Goal: Obtain resource: Obtain resource

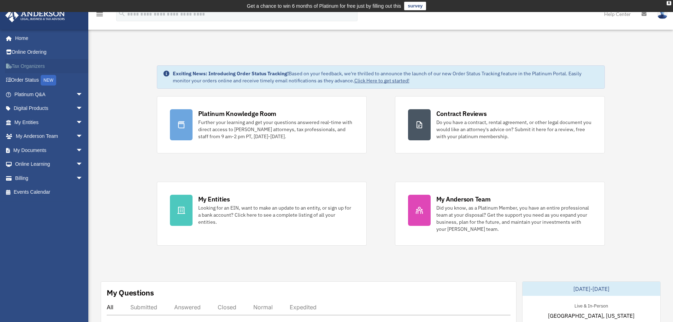
click at [42, 65] on link "Tax Organizers" at bounding box center [49, 66] width 89 height 14
click at [76, 149] on span "arrow_drop_down" at bounding box center [83, 150] width 14 height 14
click at [68, 163] on link "Box" at bounding box center [52, 164] width 84 height 14
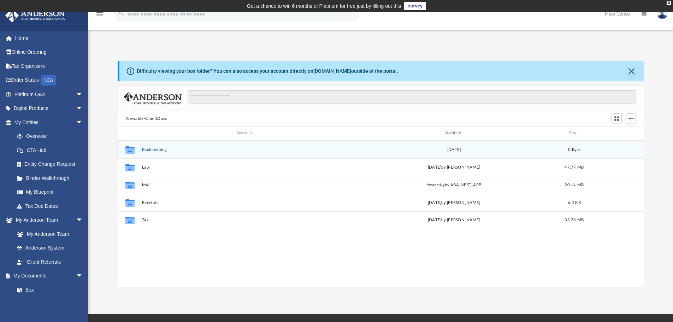
scroll to position [155, 520]
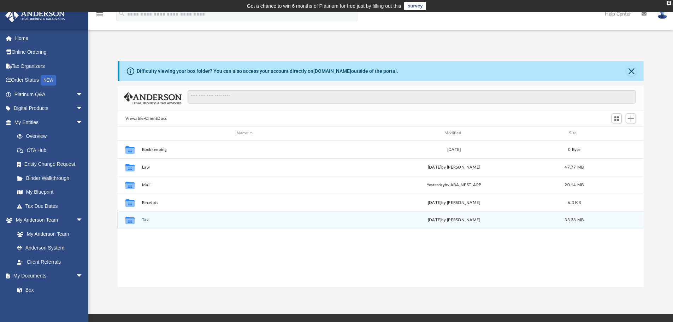
click at [142, 219] on button "Tax" at bounding box center [245, 220] width 206 height 5
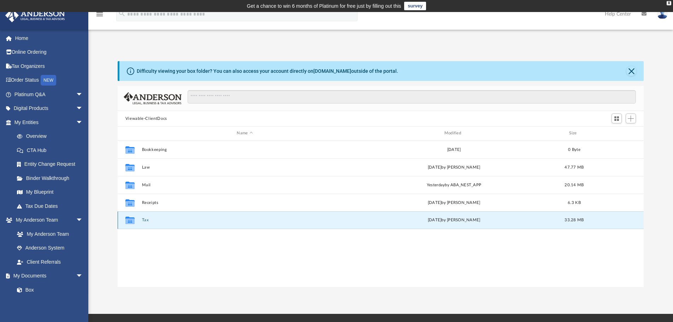
click at [142, 219] on button "Tax" at bounding box center [245, 220] width 206 height 5
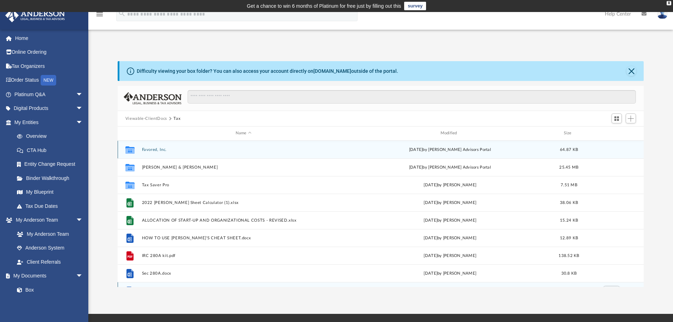
scroll to position [30, 0]
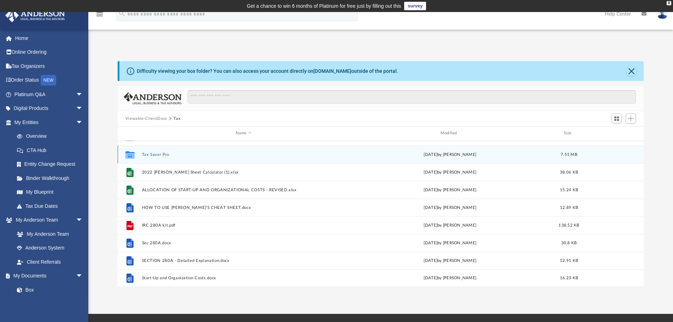
click at [169, 156] on button "Tax Saver Pro" at bounding box center [243, 154] width 203 height 5
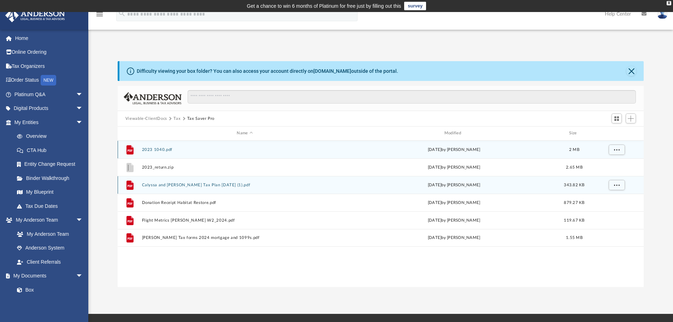
scroll to position [0, 0]
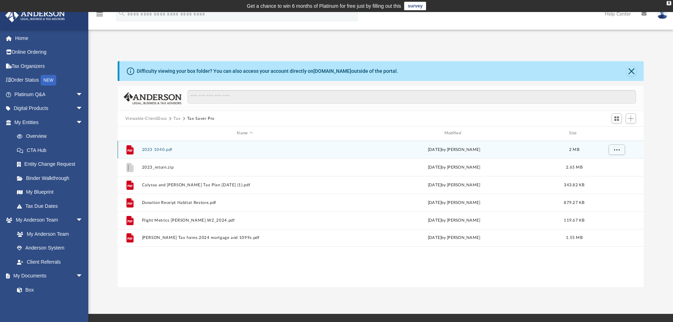
click at [153, 150] on button "2023 1040.pdf" at bounding box center [245, 149] width 206 height 5
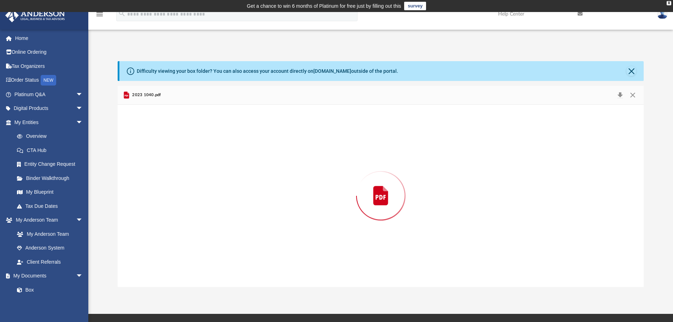
click at [153, 150] on div "Preview" at bounding box center [381, 196] width 526 height 182
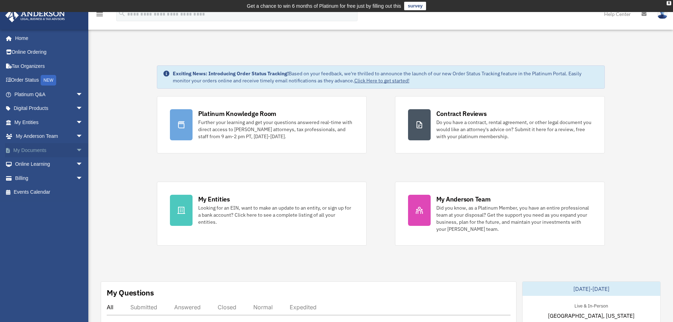
click at [67, 149] on link "My Documents arrow_drop_down" at bounding box center [49, 150] width 89 height 14
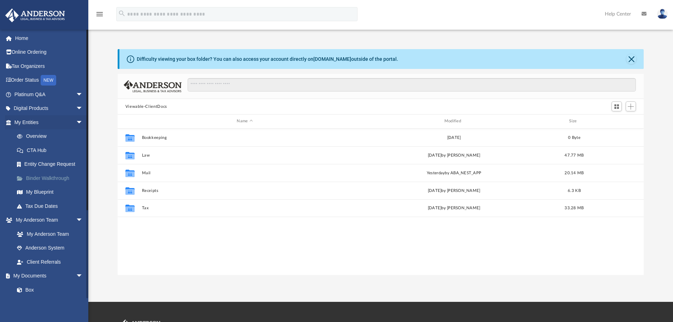
scroll to position [155, 520]
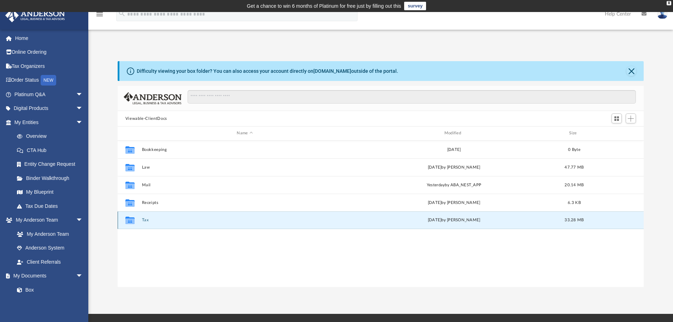
click at [150, 219] on button "Tax" at bounding box center [245, 220] width 206 height 5
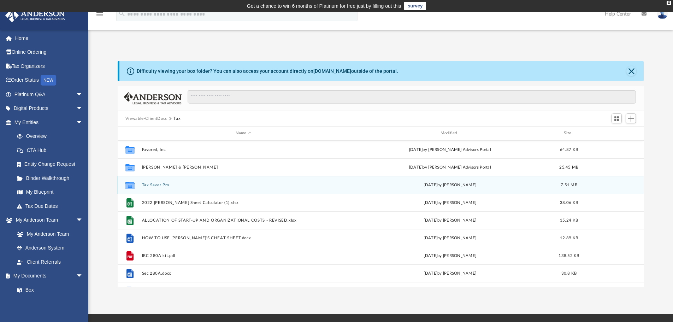
click at [151, 184] on button "Tax Saver Pro" at bounding box center [243, 185] width 203 height 5
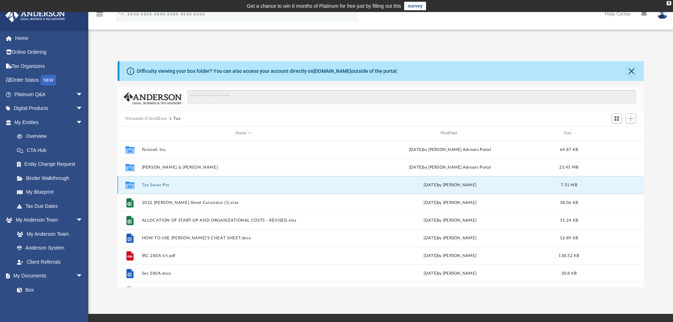
click at [151, 184] on button "Tax Saver Pro" at bounding box center [243, 185] width 203 height 5
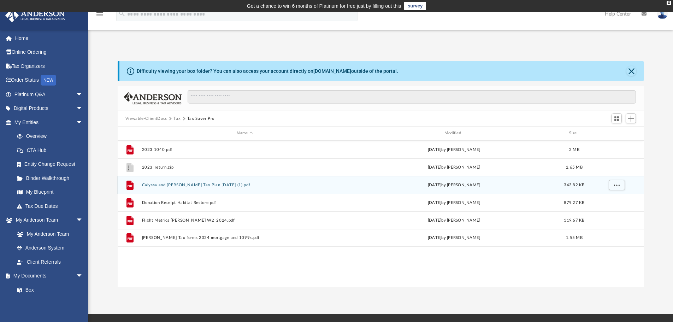
click at [205, 183] on button "Calyssa and Charles Harris Tax Plan 2025-03-04 (1).pdf" at bounding box center [245, 185] width 206 height 5
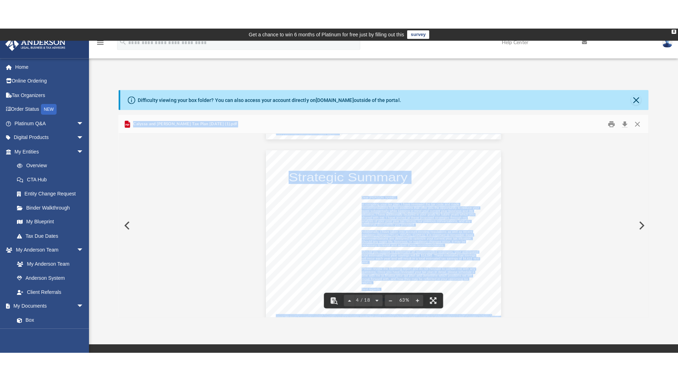
scroll to position [565, 0]
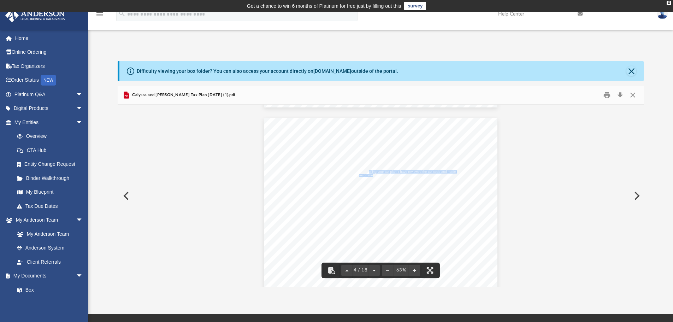
drag, startPoint x: 365, startPoint y: 173, endPoint x: 370, endPoint y: 177, distance: 6.3
click at [370, 177] on div "Strategic Summary Dear Charles Harris, In compiling your tax plan, I have revie…" at bounding box center [380, 208] width 233 height 180
click at [424, 269] on button "File preview" at bounding box center [430, 270] width 16 height 16
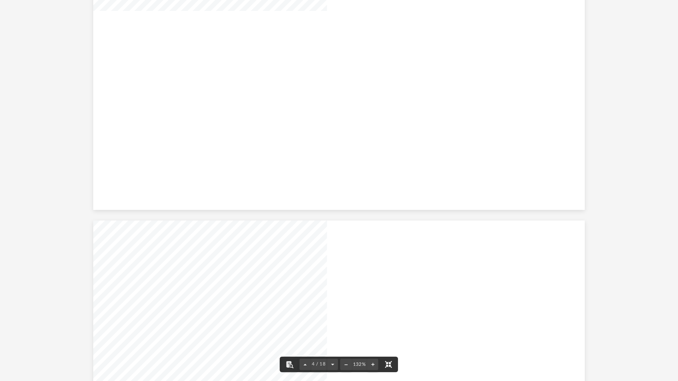
scroll to position [1171, 0]
click at [519, 100] on div "Strategic Summary Dear Charles Harris, In compiling your tax plan, I have revie…" at bounding box center [338, 195] width 491 height 380
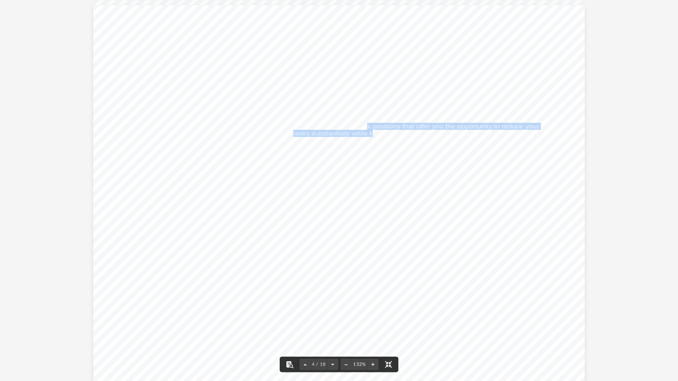
drag, startPoint x: 365, startPoint y: 126, endPoint x: 369, endPoint y: 135, distance: 9.0
click at [369, 135] on div "Strategic Summary Dear Charles Harris, In compiling your tax plan, I have revie…" at bounding box center [338, 195] width 491 height 380
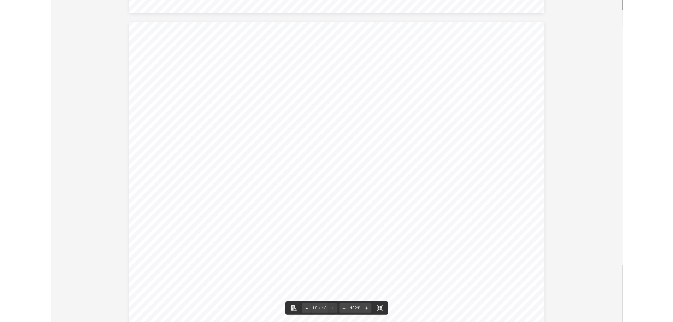
scroll to position [6642, 0]
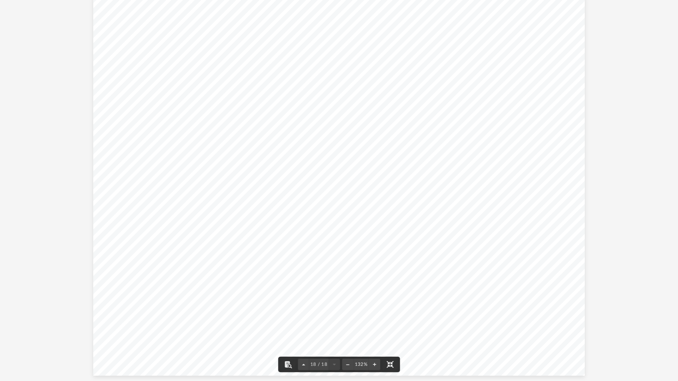
click at [162, 96] on div "Important Information This Presentation, including all associated materials (co…" at bounding box center [338, 186] width 491 height 380
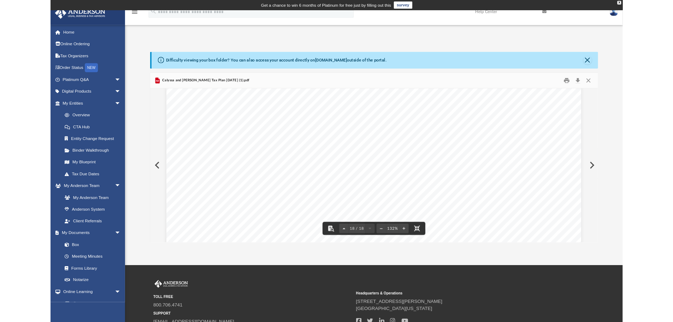
scroll to position [3248, 0]
